Goal: Register for event/course

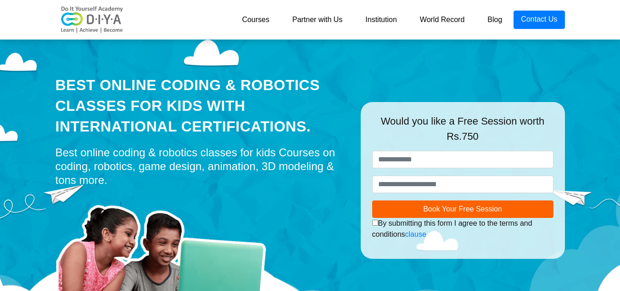
click at [580, 109] on div "Best Online Coding & Robotics Classes for kids with International Certification…" at bounding box center [310, 185] width 620 height 298
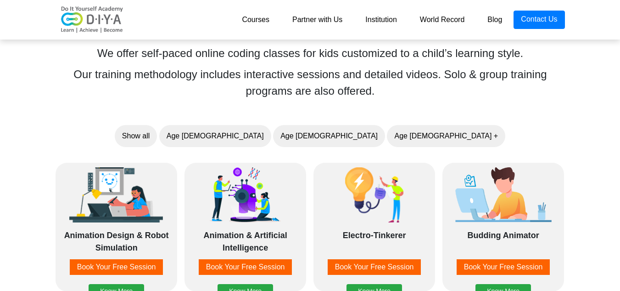
scroll to position [698, 0]
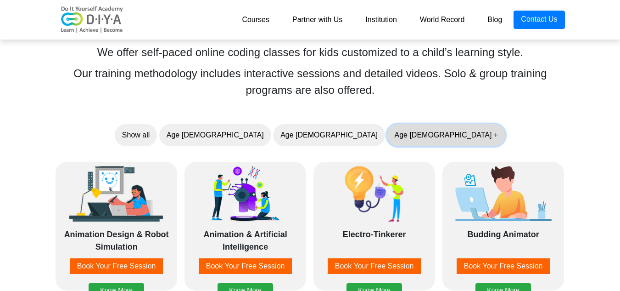
click at [387, 132] on button "Age 10 +" at bounding box center [446, 135] width 118 height 22
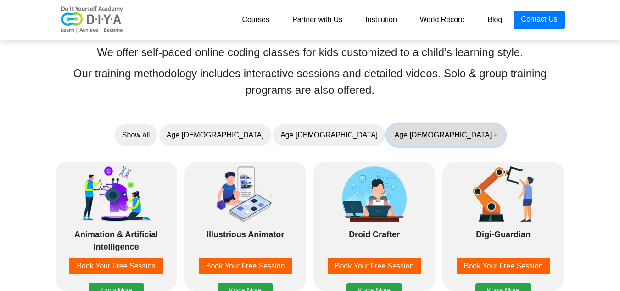
scroll to position [716, 0]
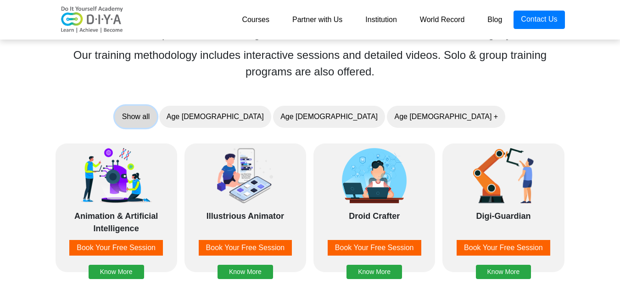
click at [157, 124] on button "Show all" at bounding box center [136, 117] width 42 height 22
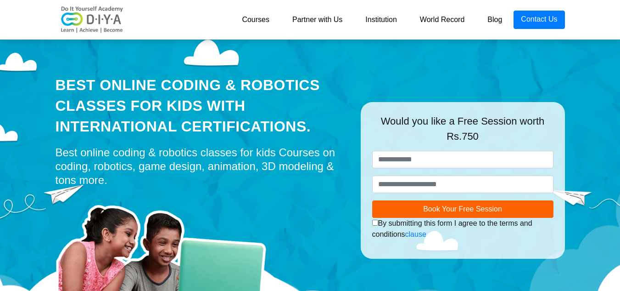
scroll to position [18, 0]
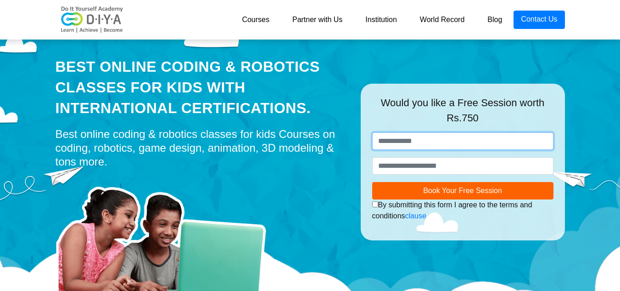
click at [432, 136] on input "text" at bounding box center [462, 140] width 181 height 17
click at [259, 18] on link "Courses" at bounding box center [255, 20] width 50 height 18
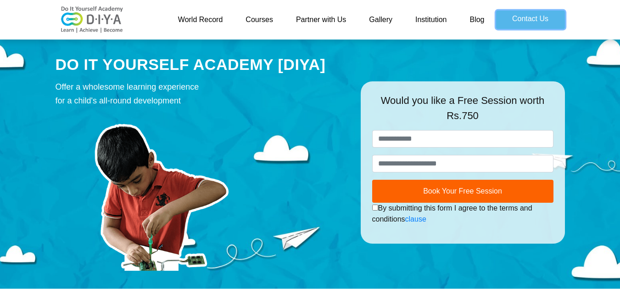
click at [527, 20] on link "Contact Us" at bounding box center [530, 20] width 69 height 18
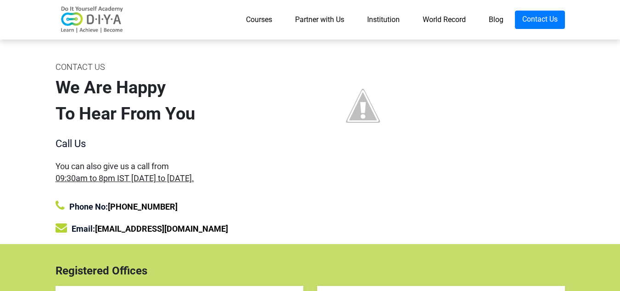
click at [252, 22] on link "Courses" at bounding box center [259, 20] width 49 height 18
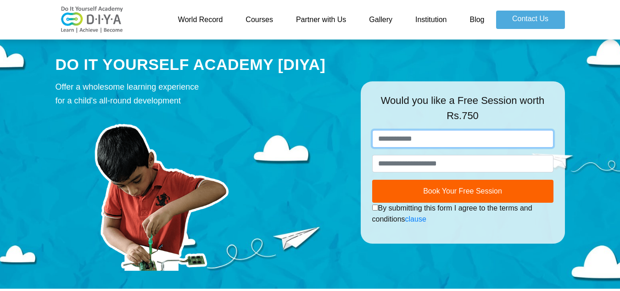
click at [422, 134] on input "text" at bounding box center [462, 138] width 181 height 17
type input "**********"
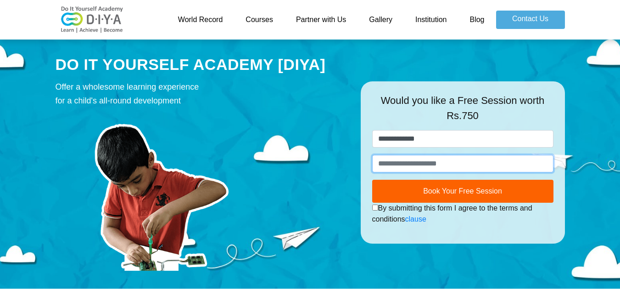
click at [433, 166] on input "number" at bounding box center [462, 163] width 181 height 17
type input "**********"
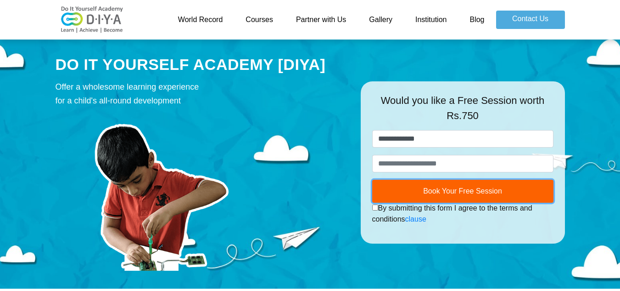
click at [454, 196] on button "Book Your Free Session" at bounding box center [462, 190] width 181 height 23
click at [471, 187] on span "Book Your Free Session" at bounding box center [462, 191] width 79 height 8
click at [441, 18] on link "Institution" at bounding box center [431, 20] width 54 height 18
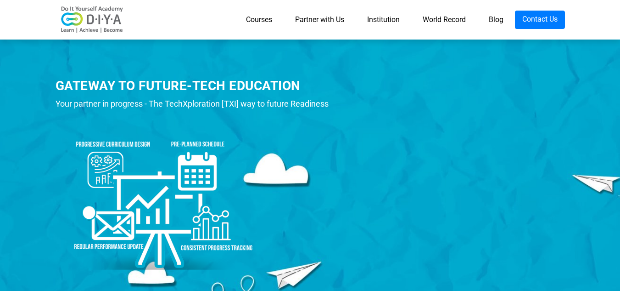
click at [257, 20] on link "Courses" at bounding box center [259, 20] width 49 height 18
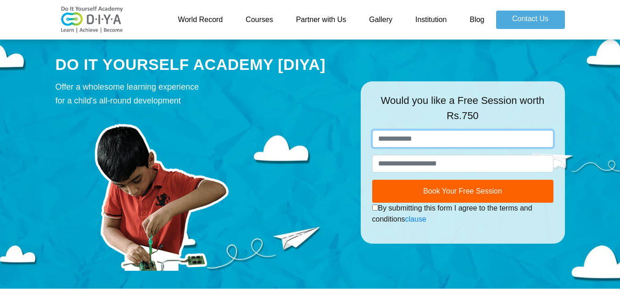
click at [429, 134] on input "text" at bounding box center [462, 138] width 181 height 17
type input "**********"
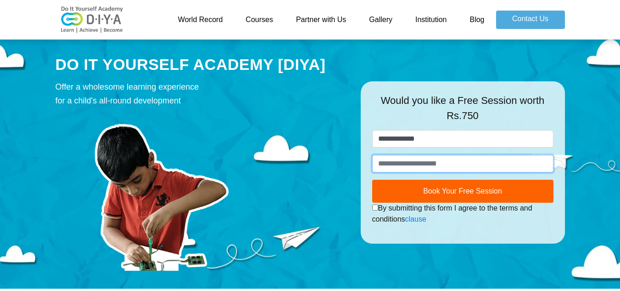
click at [441, 165] on input "number" at bounding box center [462, 163] width 181 height 17
type input "*"
type input "**********"
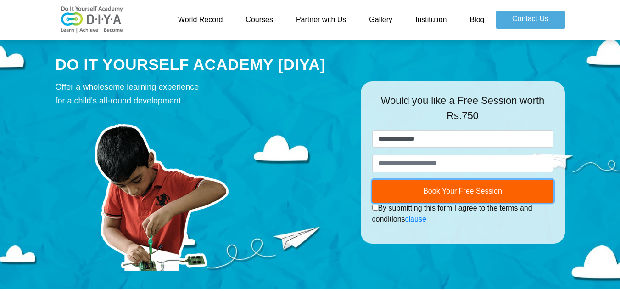
click at [456, 181] on button "Book Your Free Session" at bounding box center [462, 190] width 181 height 23
